Goal: Task Accomplishment & Management: Complete application form

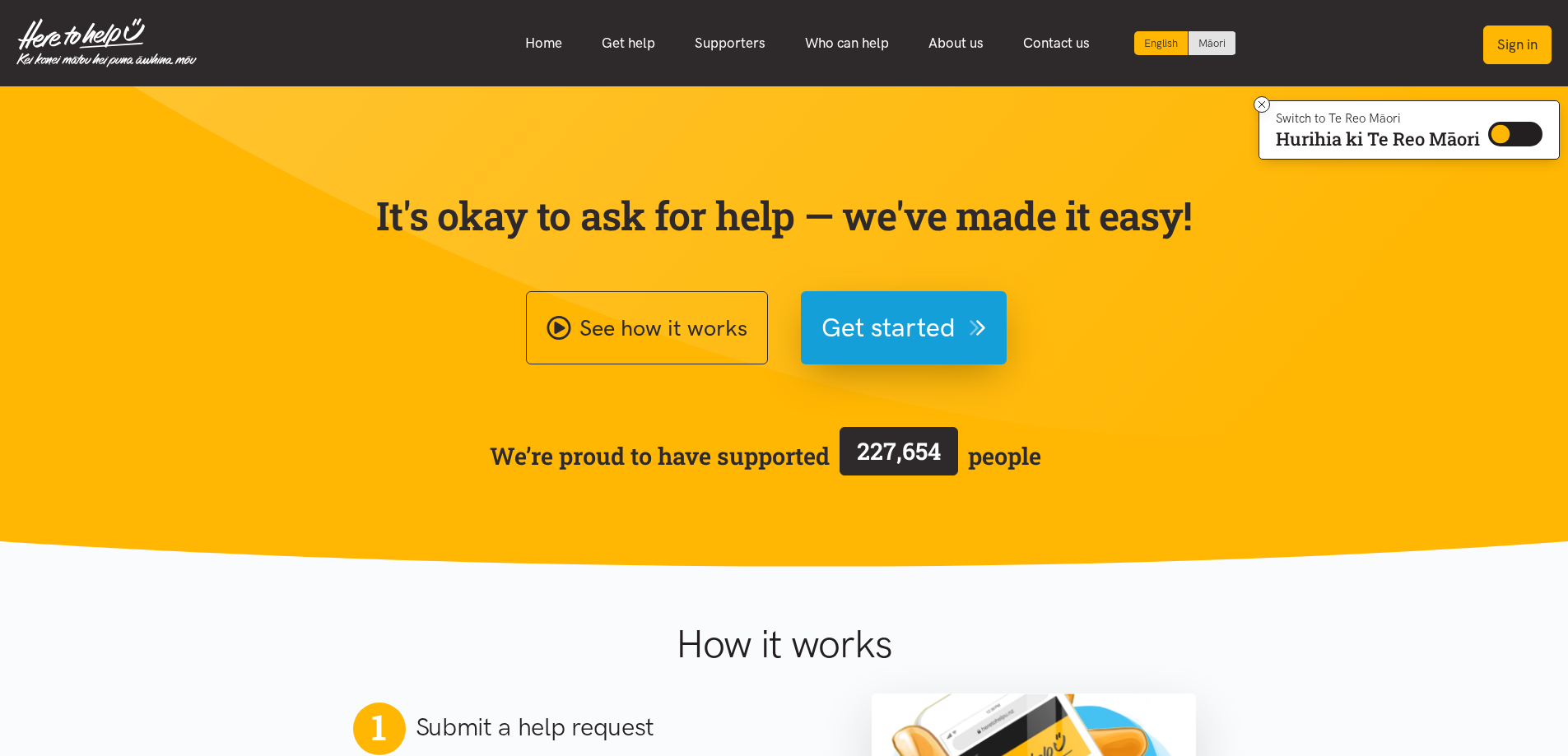
click at [1517, 47] on button "Sign in" at bounding box center [1517, 45] width 68 height 39
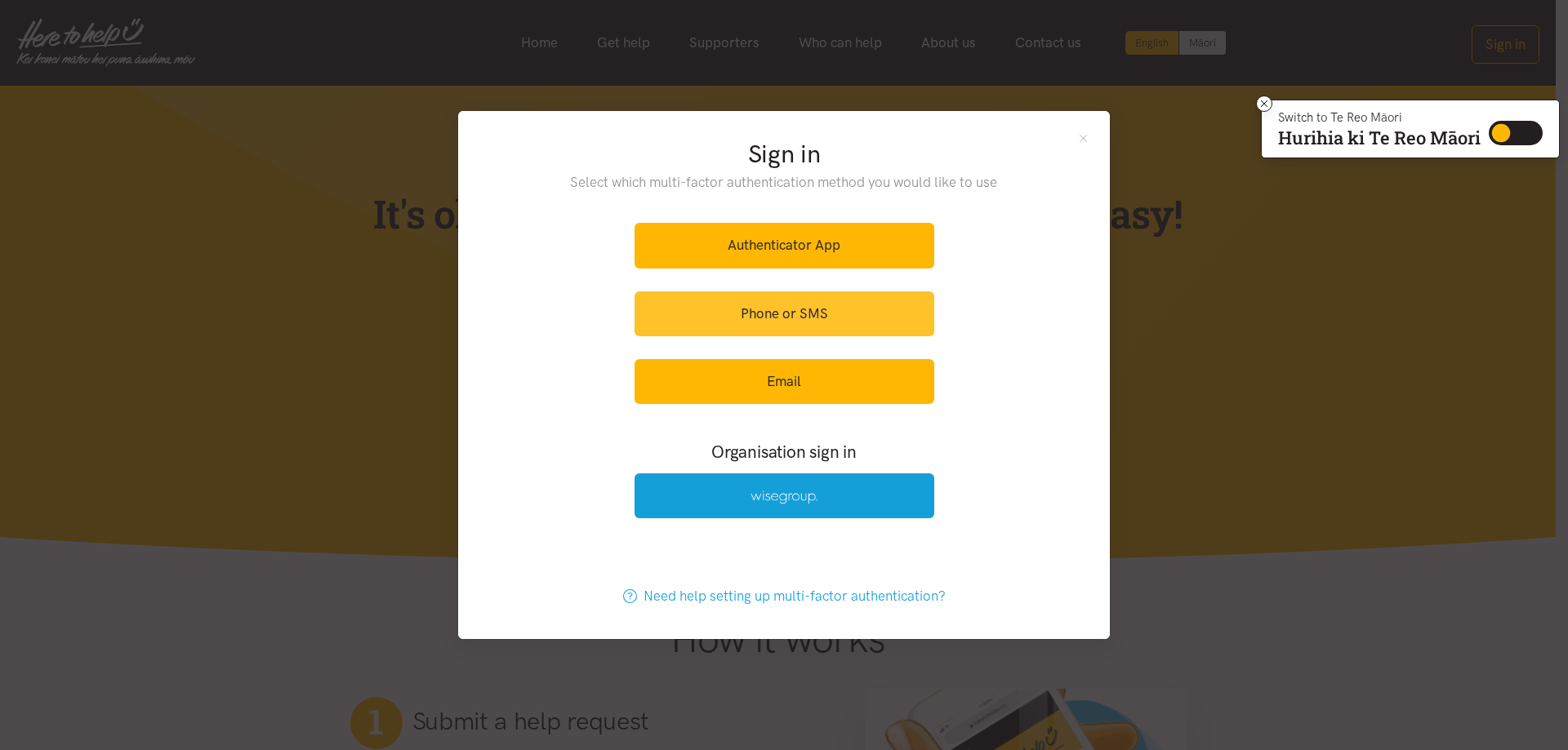
click at [807, 309] on link "Phone or SMS" at bounding box center [784, 314] width 300 height 45
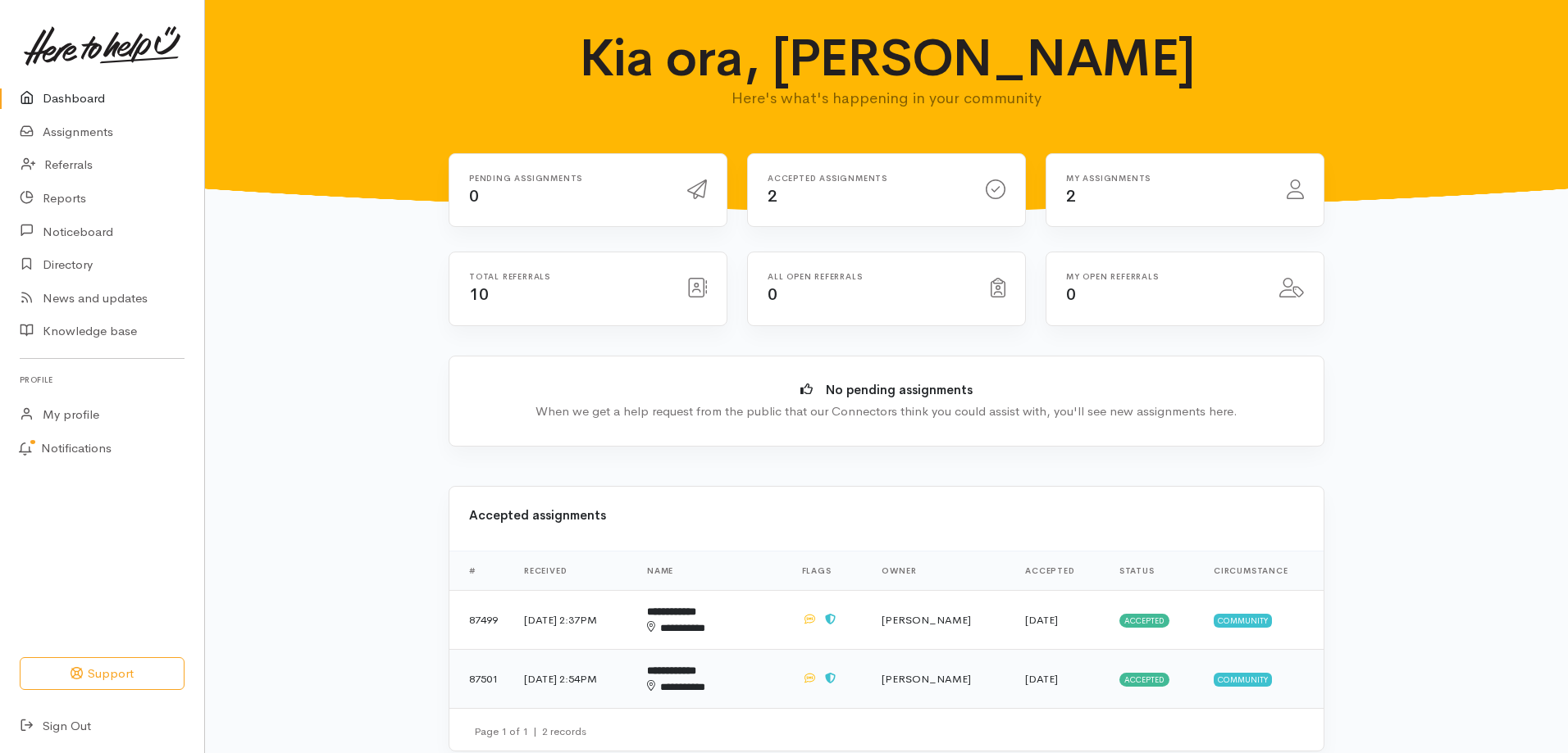
click at [712, 694] on div "**********" at bounding box center [696, 688] width 98 height 17
click at [818, 663] on td at bounding box center [828, 679] width 80 height 59
click at [904, 679] on td "Leanne Oldfield" at bounding box center [939, 679] width 144 height 59
click at [829, 617] on td at bounding box center [828, 621] width 80 height 59
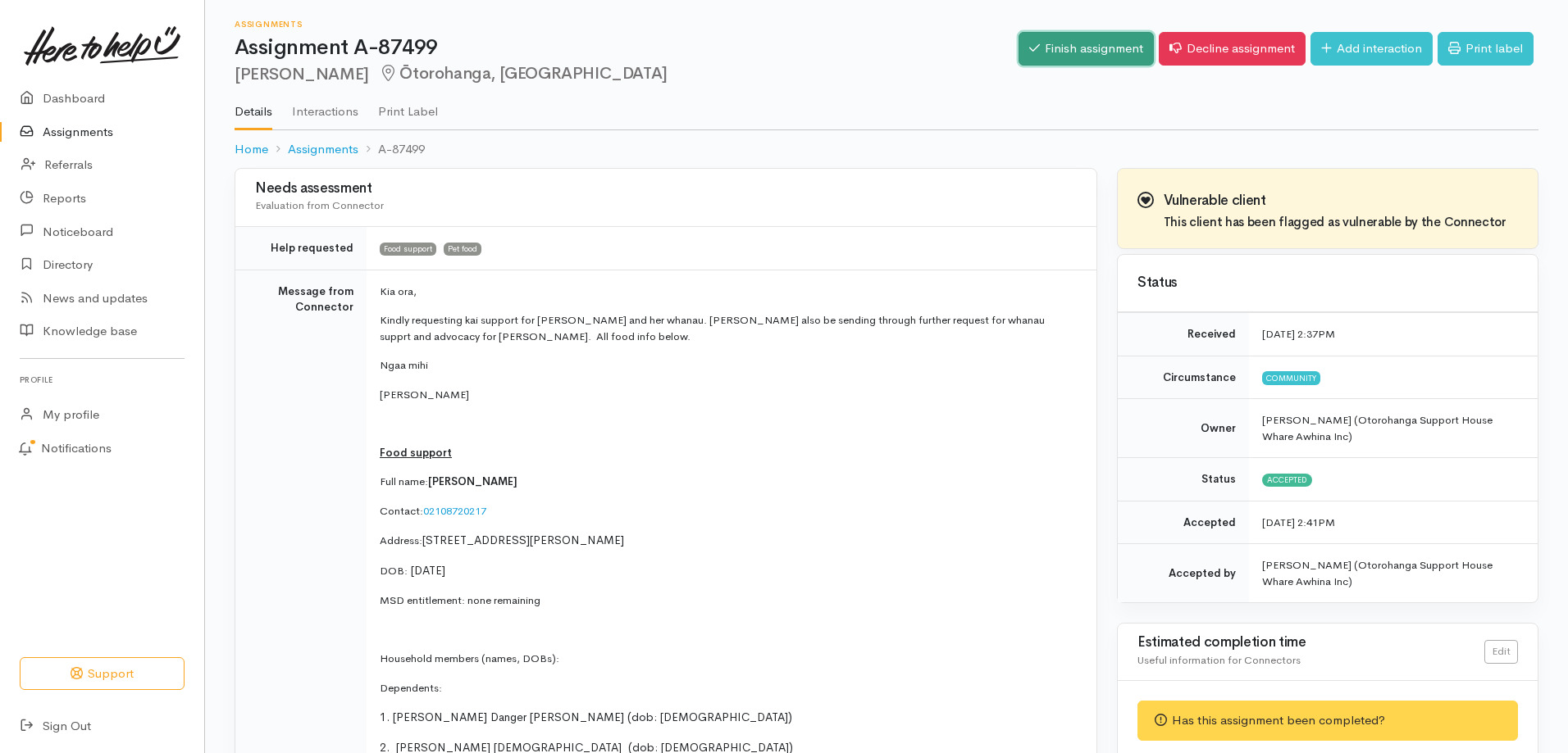
click at [1079, 55] on link "Finish assignment" at bounding box center [1085, 49] width 135 height 34
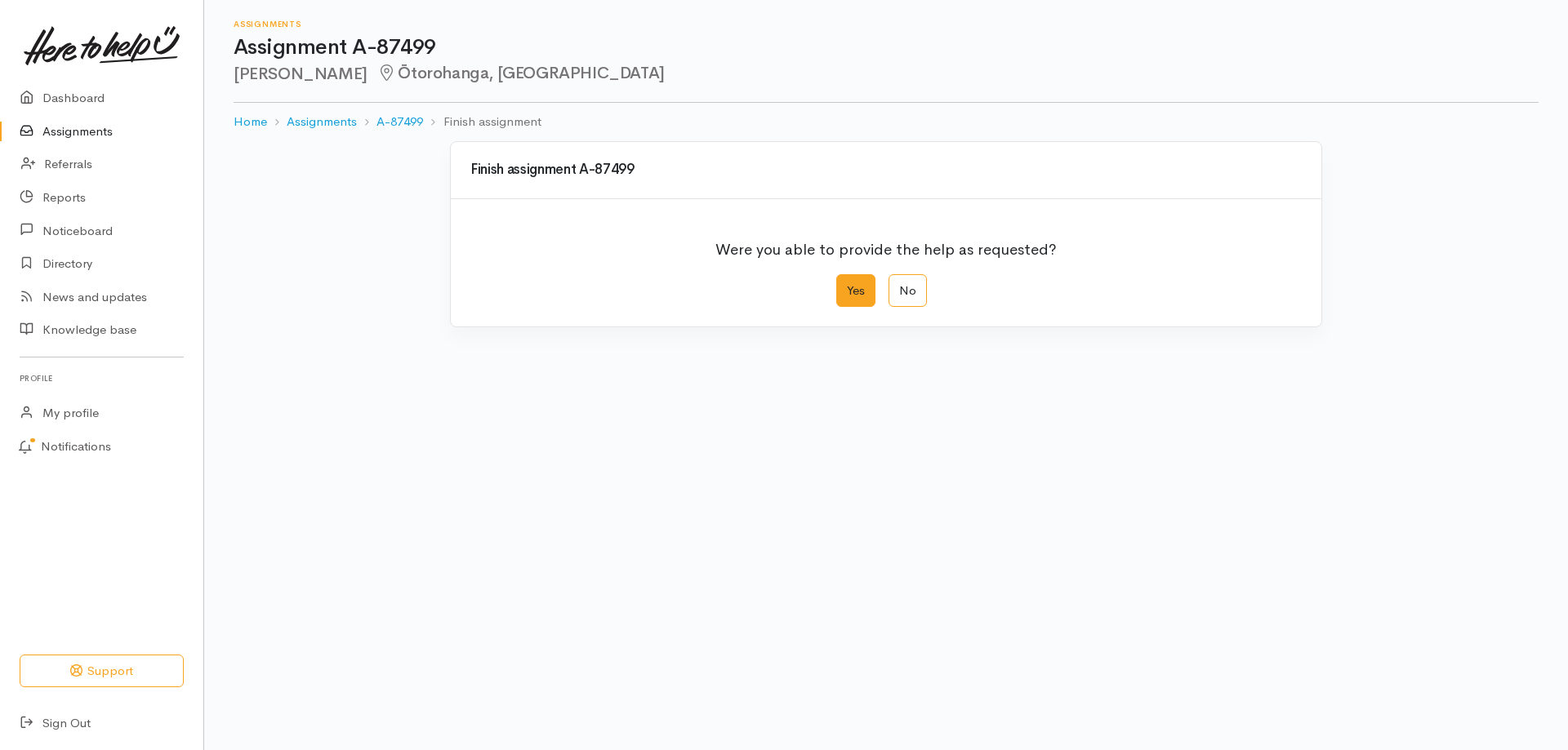
click at [866, 295] on label "Yes" at bounding box center [856, 291] width 40 height 33
click at [847, 285] on input "Yes" at bounding box center [842, 280] width 11 height 11
radio input "true"
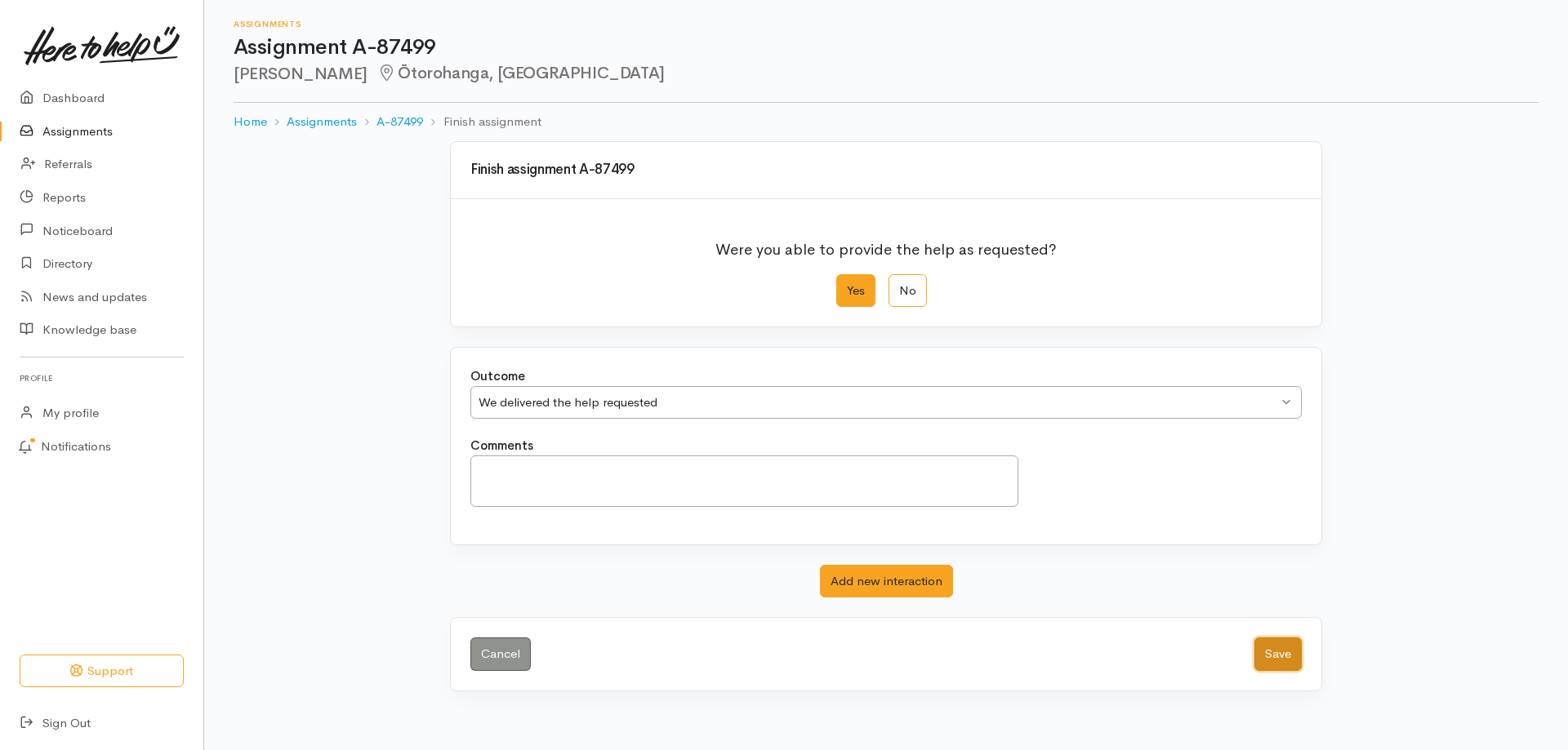
click at [1282, 651] on button "Save" at bounding box center [1278, 654] width 47 height 33
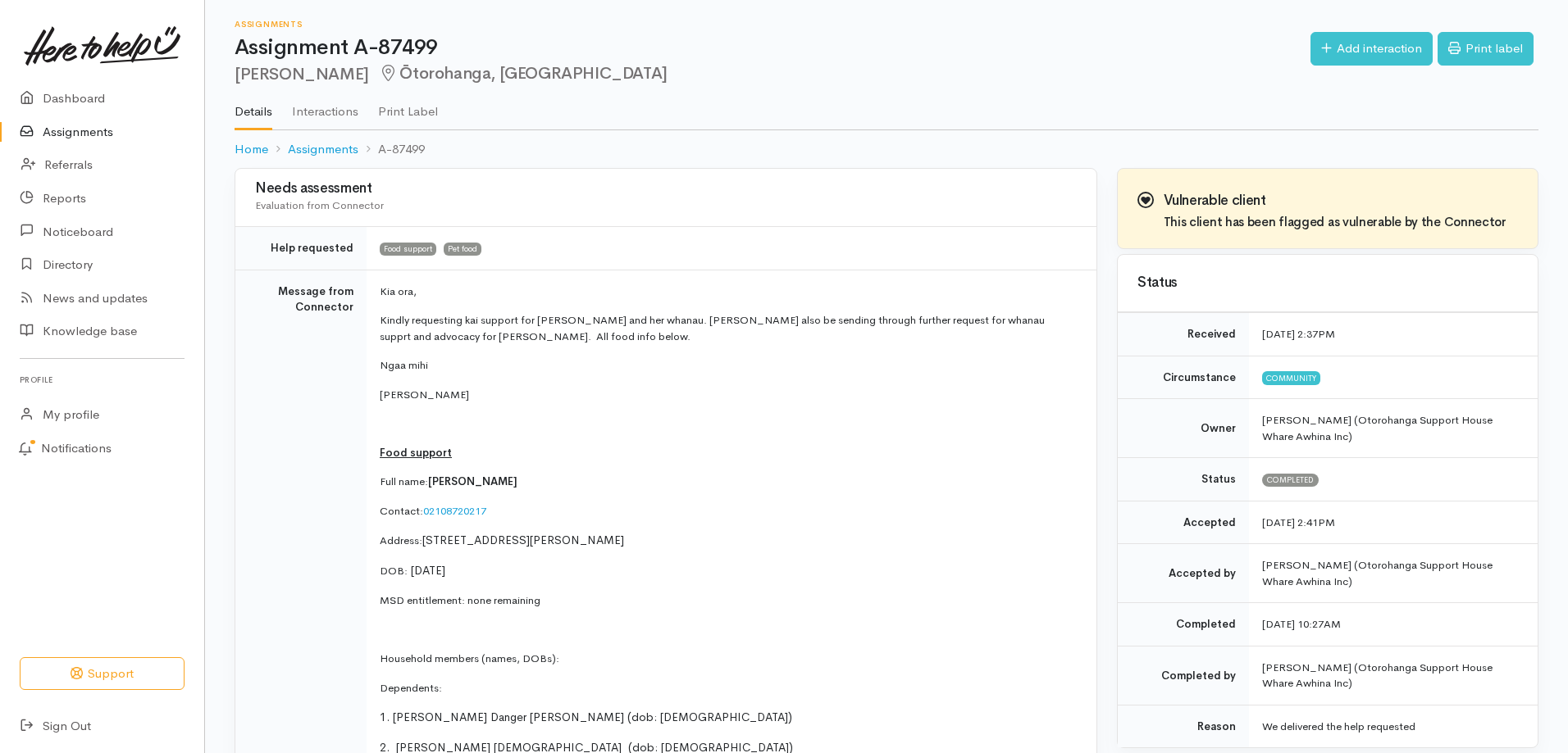
click at [87, 132] on link "Assignments" at bounding box center [102, 132] width 204 height 34
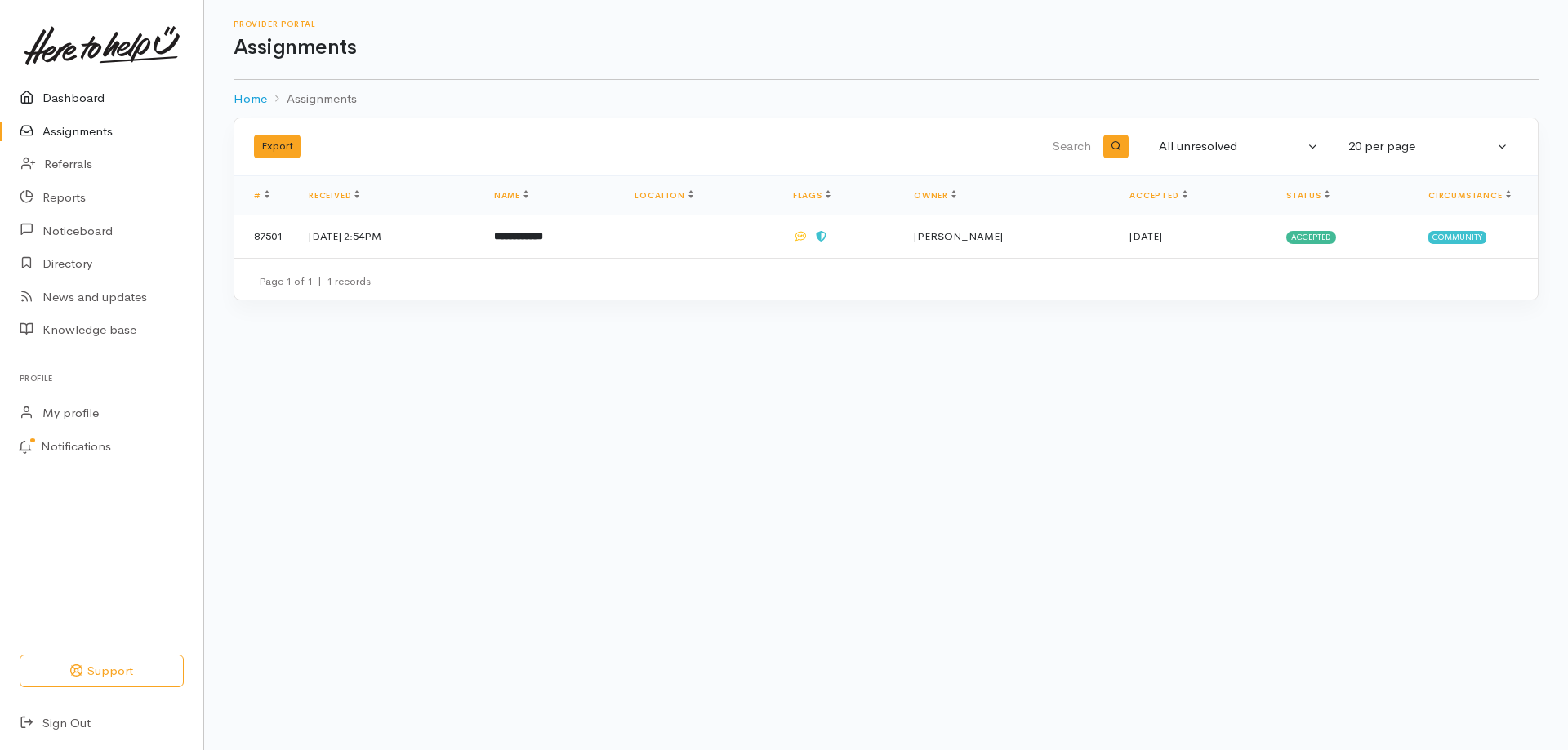
click at [65, 91] on link "Dashboard" at bounding box center [101, 98] width 203 height 33
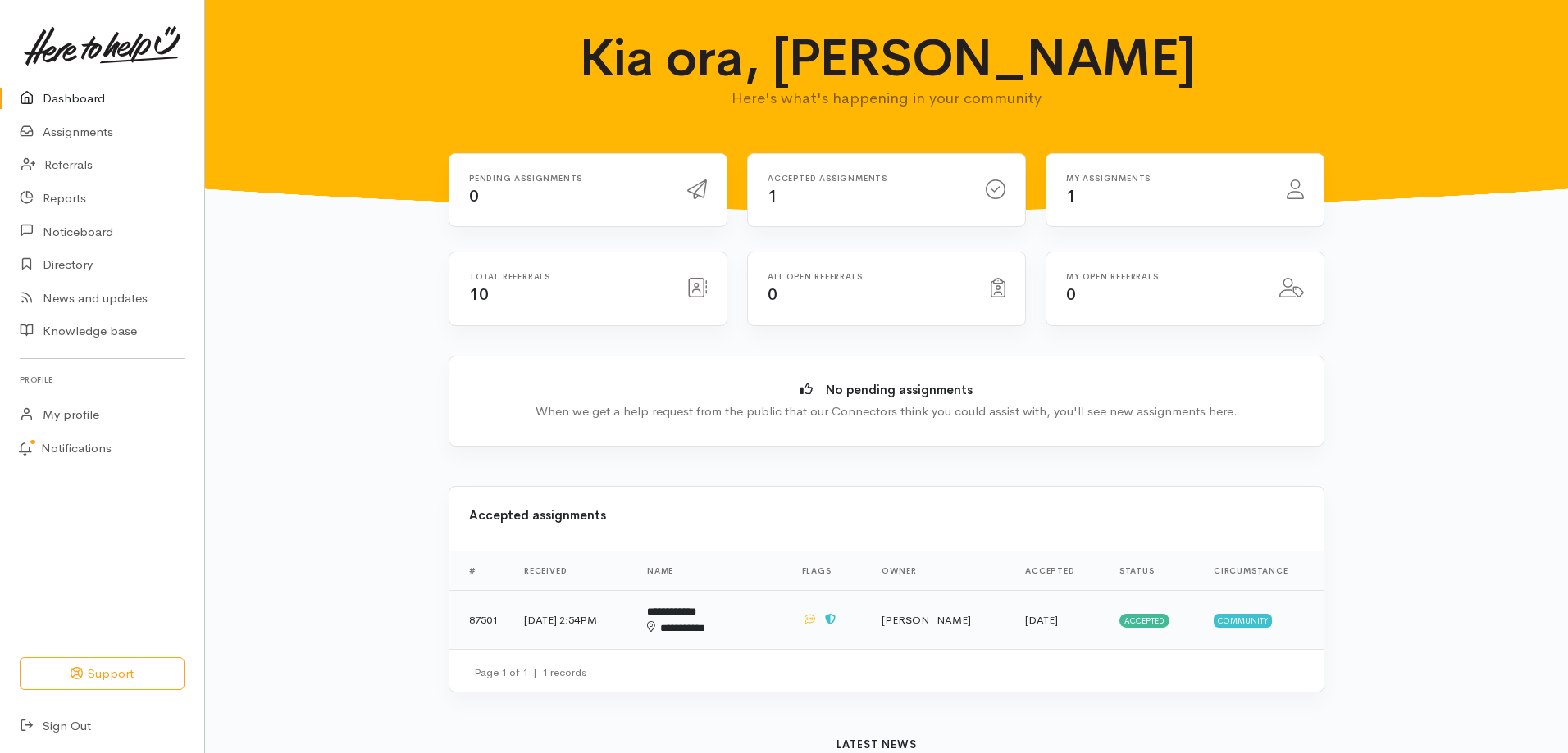
click at [707, 621] on div "**********" at bounding box center [696, 629] width 98 height 17
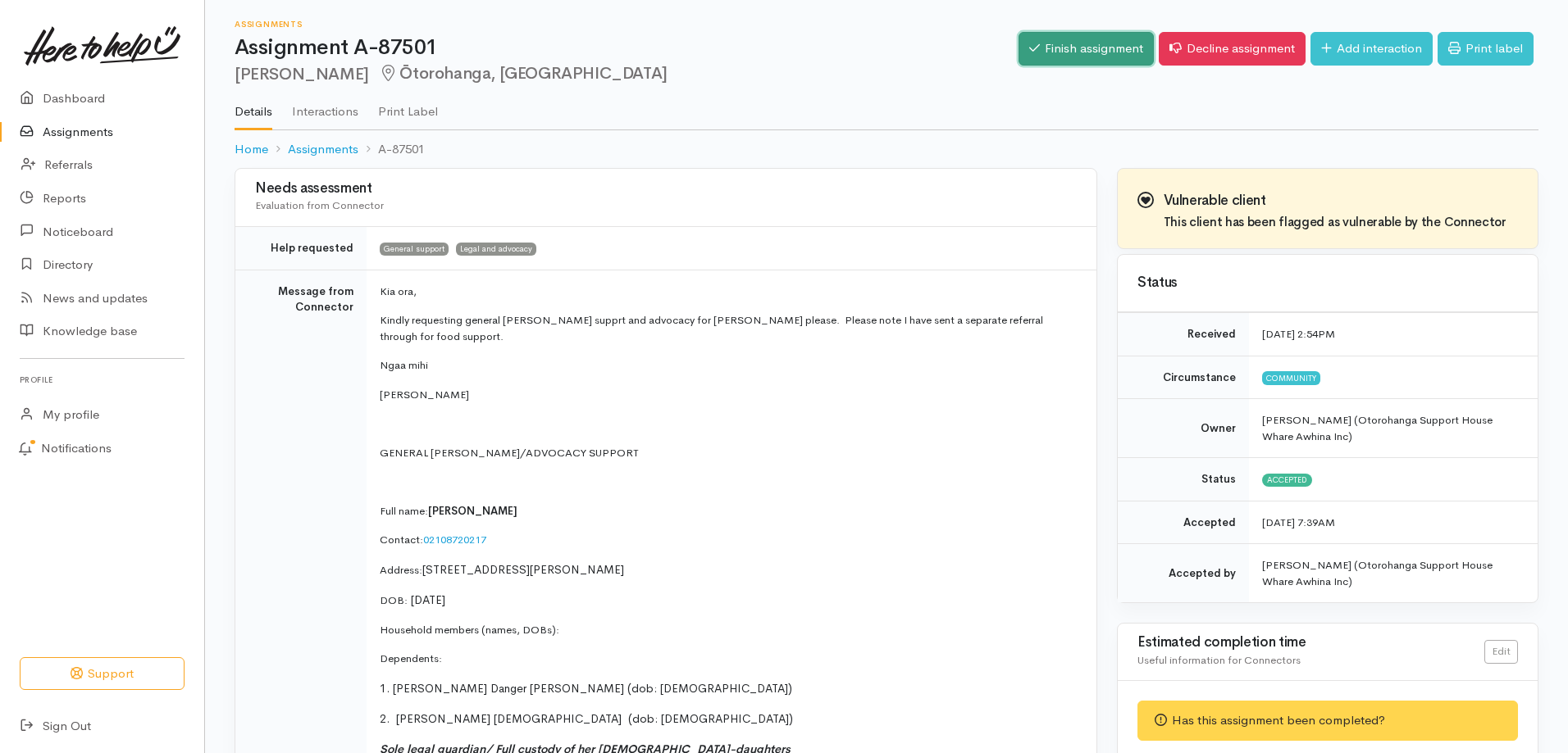
click at [1070, 46] on link "Finish assignment" at bounding box center [1085, 49] width 135 height 34
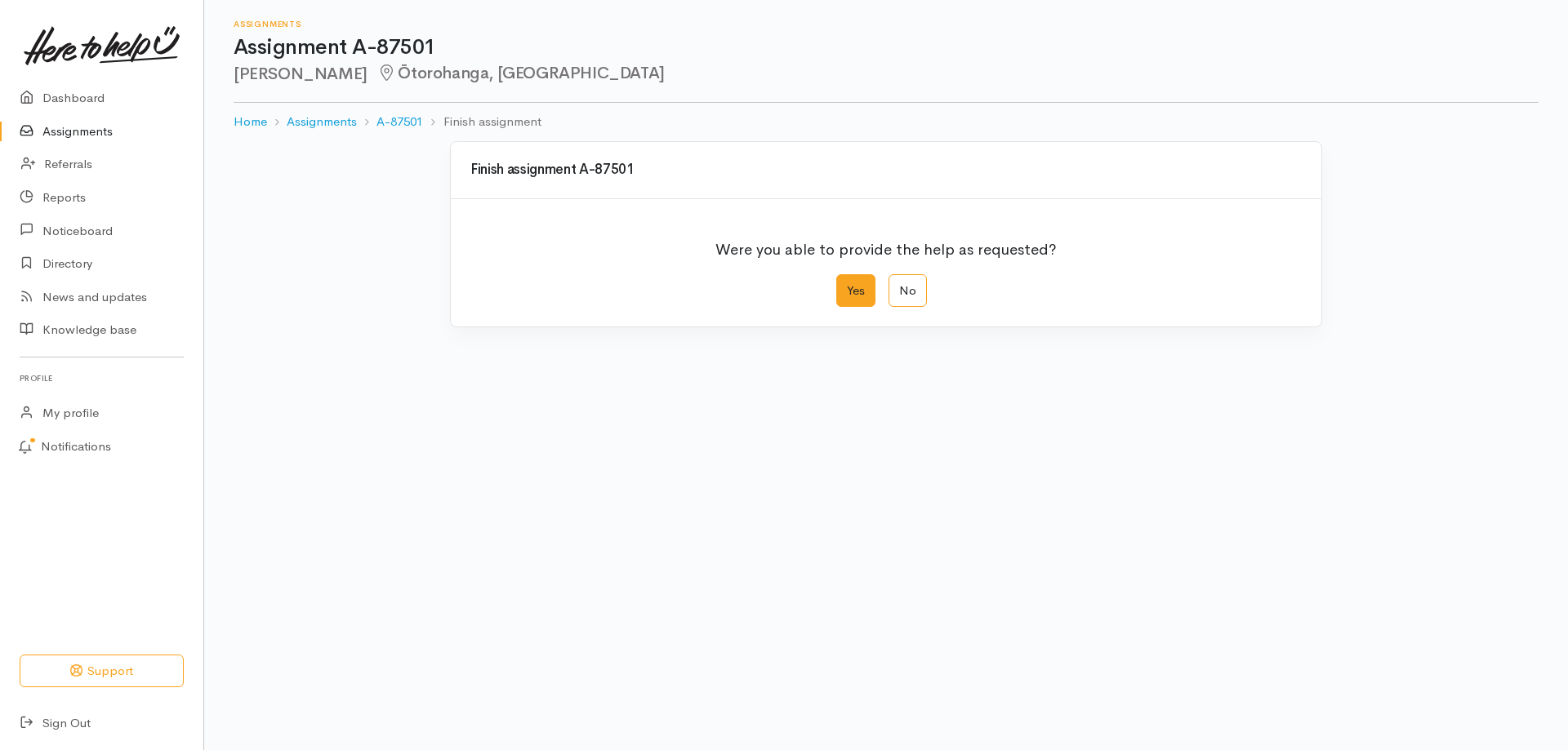
click at [863, 302] on label "Yes" at bounding box center [856, 291] width 40 height 33
click at [847, 285] on input "Yes" at bounding box center [842, 280] width 11 height 11
radio input "true"
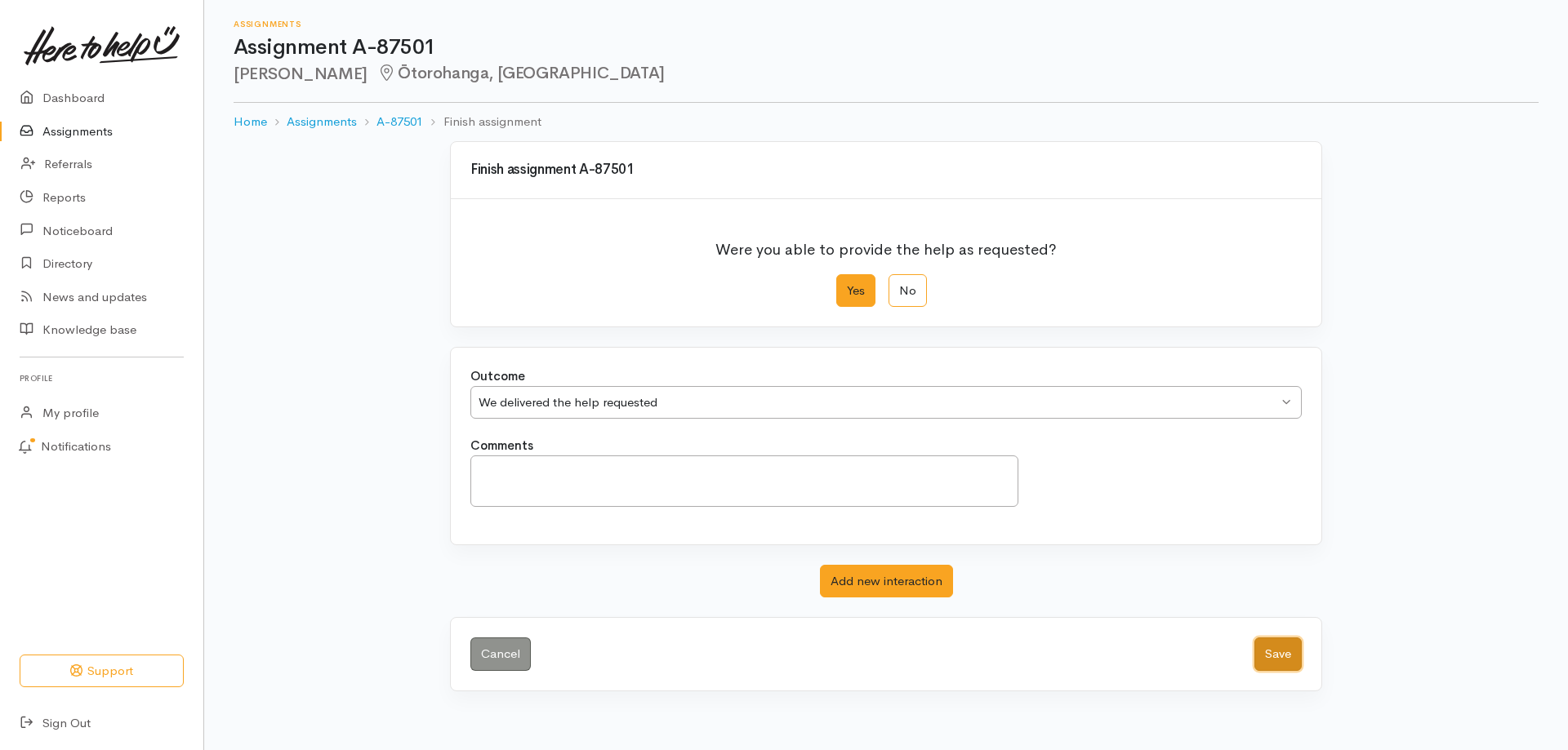
click at [1280, 662] on button "Save" at bounding box center [1278, 654] width 47 height 33
